Goal: Browse casually: Explore the website without a specific task or goal

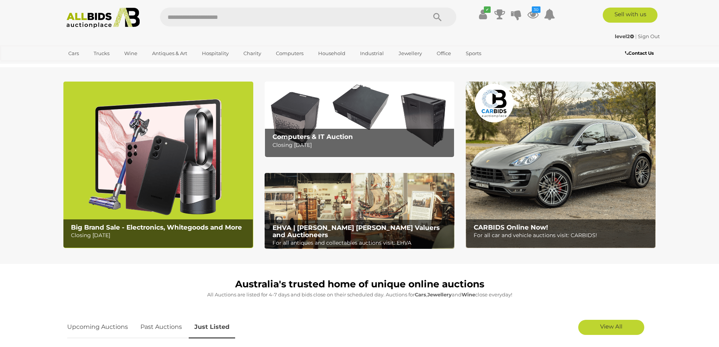
click at [117, 15] on img at bounding box center [103, 18] width 82 height 21
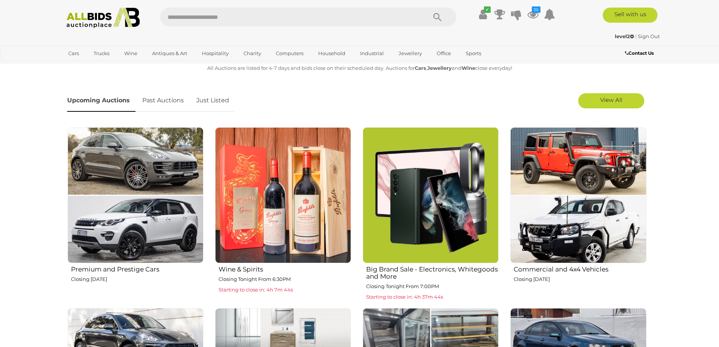
click at [224, 97] on link "Just Listed" at bounding box center [213, 100] width 44 height 22
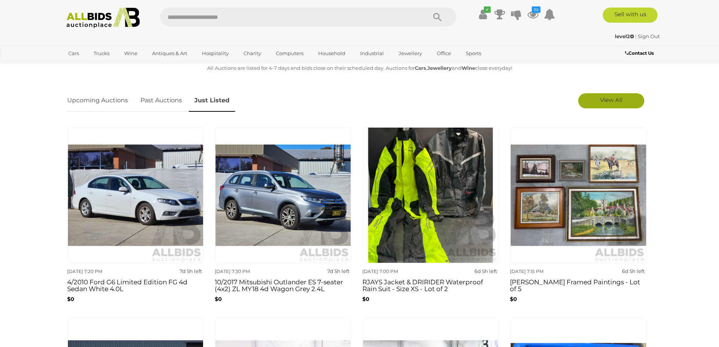
click at [632, 100] on link "View All" at bounding box center [611, 100] width 66 height 15
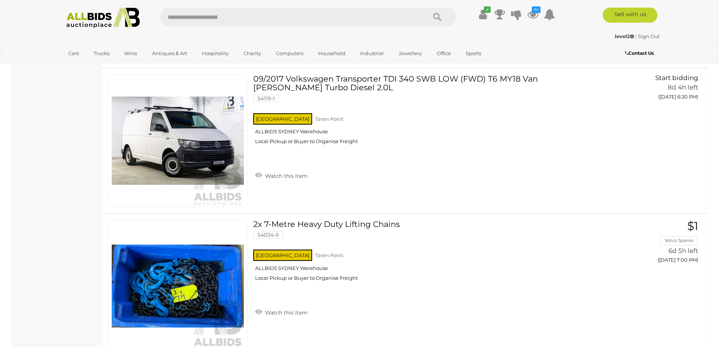
scroll to position [453, 0]
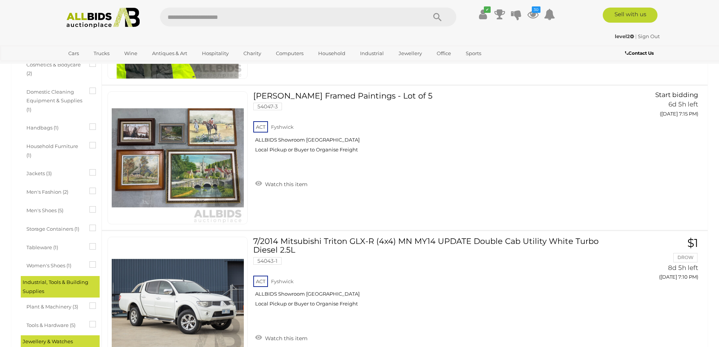
click at [102, 23] on img at bounding box center [103, 18] width 82 height 21
